Goal: Information Seeking & Learning: Find specific fact

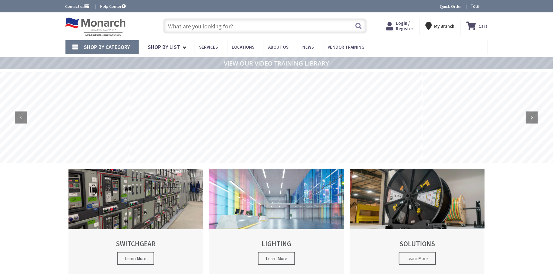
type input "CWH3404"
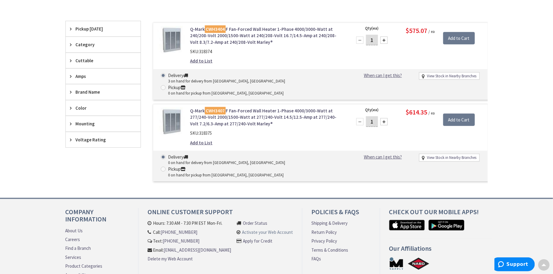
scroll to position [169, 0]
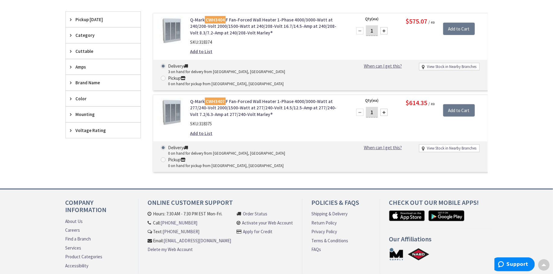
click at [247, 30] on link "Q-Mark CWH3404 F Fan-Forced Wall Heater 1-Phase 4000/3000-Watt at 240/208-Volt …" at bounding box center [267, 26] width 154 height 19
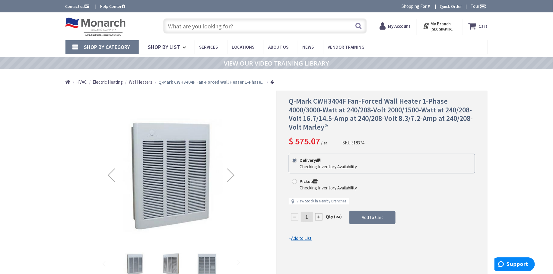
click at [233, 175] on div "Next" at bounding box center [231, 175] width 24 height 24
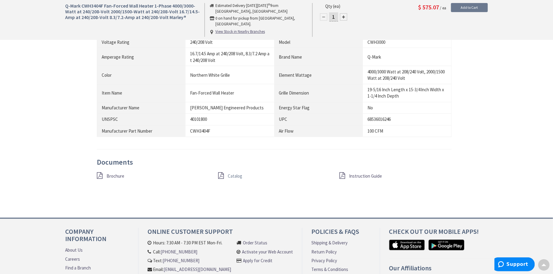
scroll to position [459, 0]
click at [234, 173] on span "Catalog" at bounding box center [235, 176] width 14 height 6
click at [116, 174] on span "Brochure" at bounding box center [116, 176] width 18 height 6
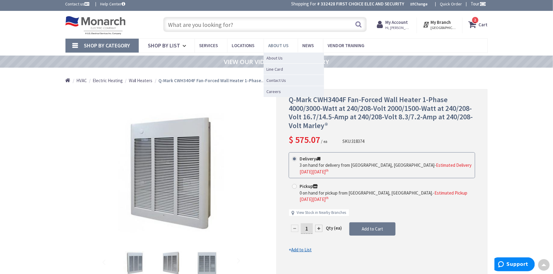
scroll to position [0, 0]
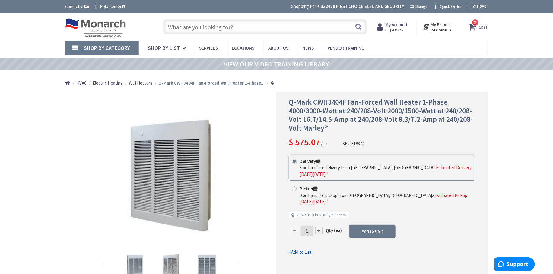
click at [241, 24] on input "text" at bounding box center [265, 26] width 204 height 15
paste input "CWH3SM"
type input "CWH3SM"
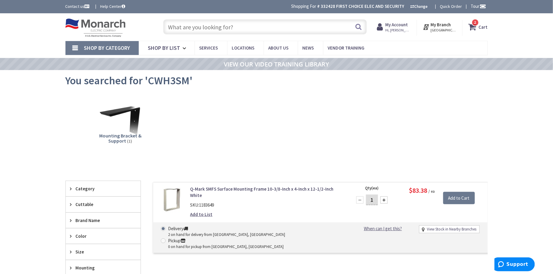
click at [244, 189] on link "Q-Mark SMFS Surface Mounting Frame 10-3/8-Inch x 4-Inch x 12-1/2-Inch White" at bounding box center [267, 192] width 154 height 13
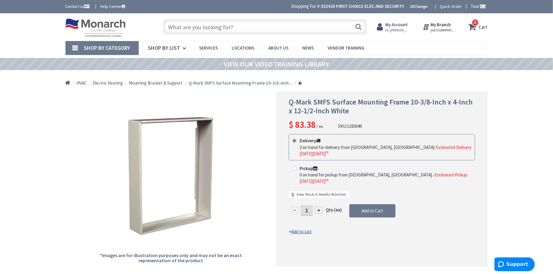
click at [311, 192] on link "View Stock in Nearby Branches" at bounding box center [321, 195] width 49 height 6
select select "data-availability"
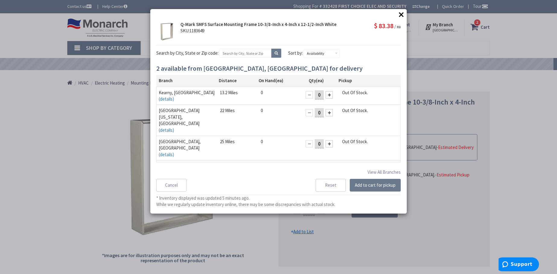
click at [403, 12] on button "×" at bounding box center [401, 14] width 9 height 9
